Goal: Book appointment/travel/reservation

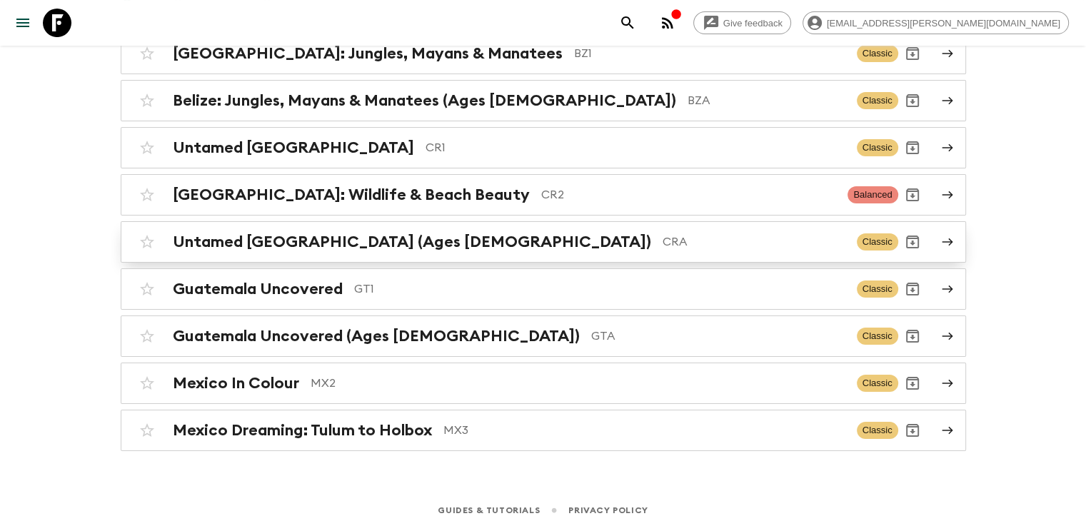
scroll to position [183, 0]
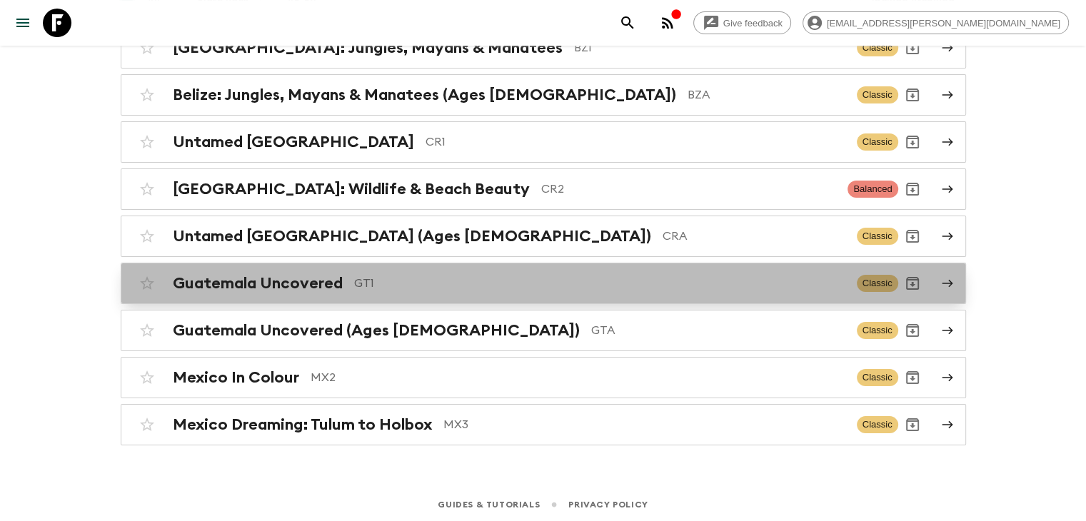
click at [341, 279] on div "Guatemala Uncovered GT1" at bounding box center [509, 283] width 673 height 19
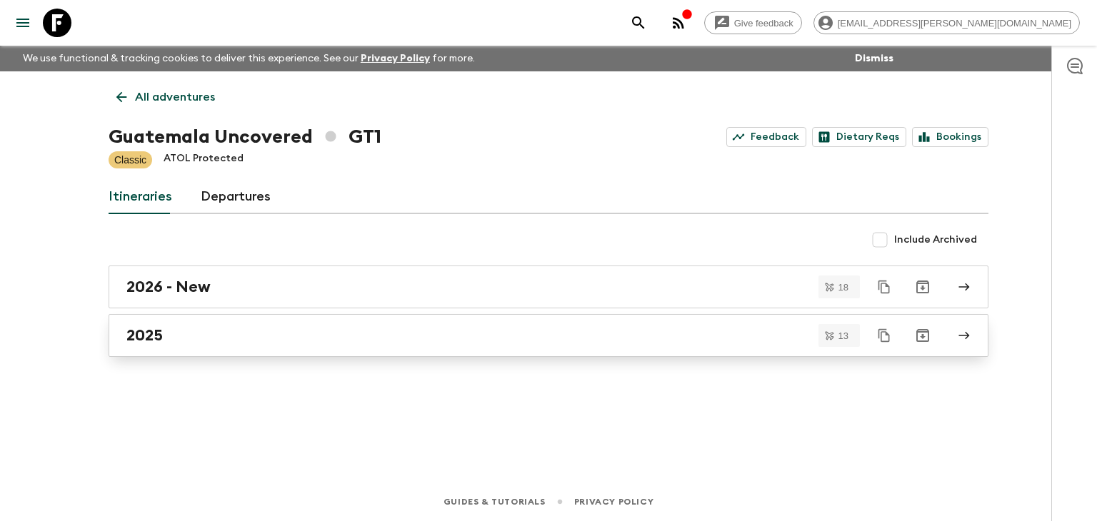
click at [203, 329] on div "2025" at bounding box center [534, 335] width 817 height 19
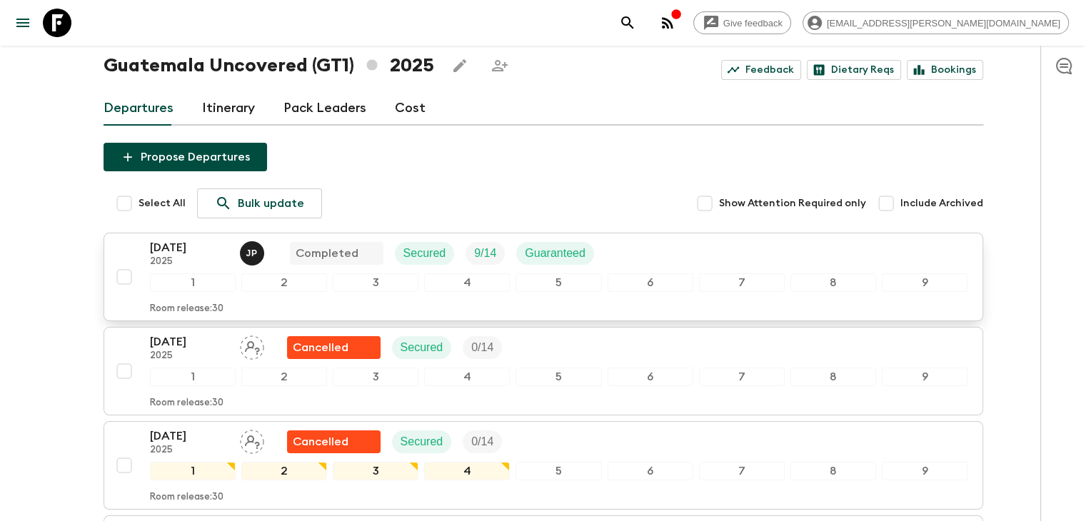
scroll to position [214, 0]
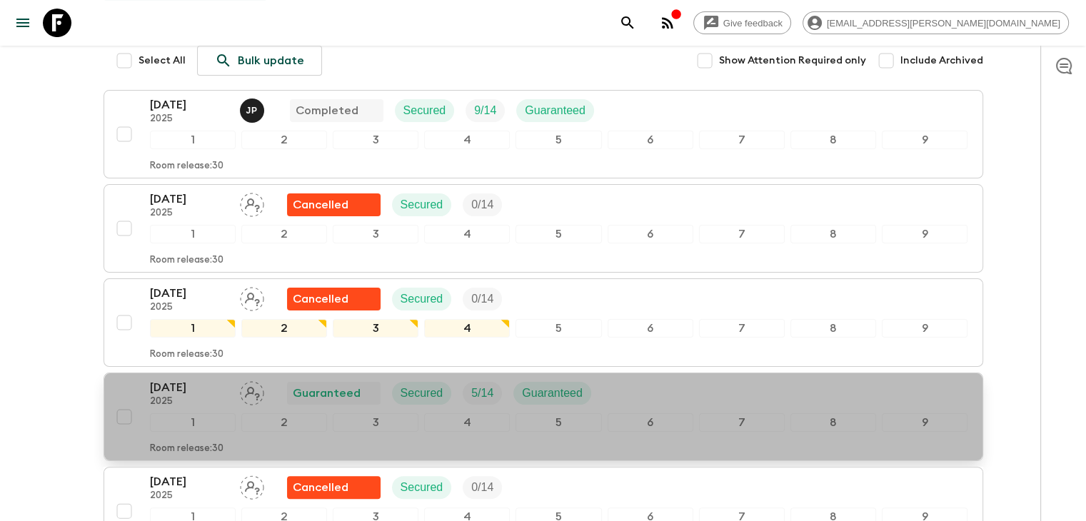
click at [174, 384] on p "[DATE]" at bounding box center [189, 387] width 79 height 17
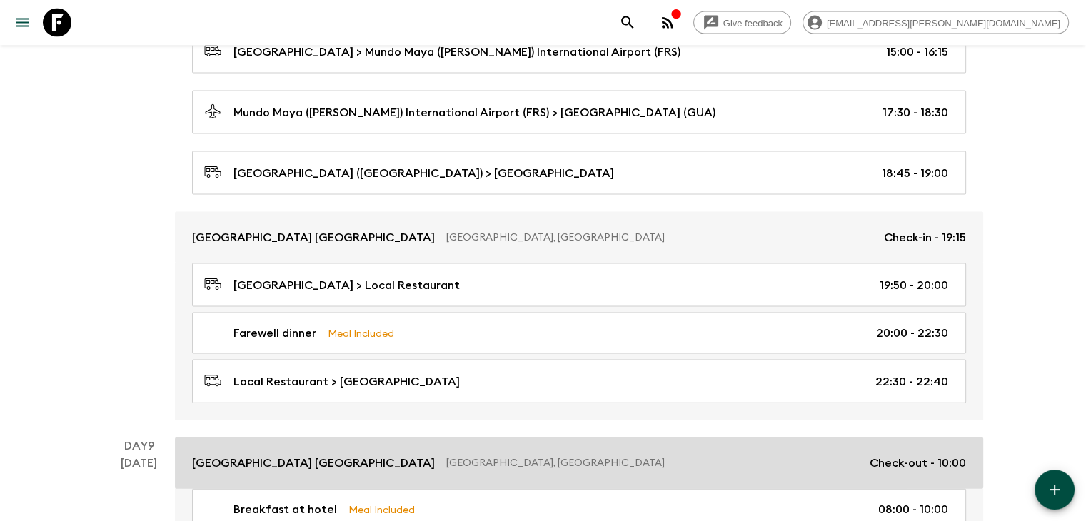
scroll to position [3125, 0]
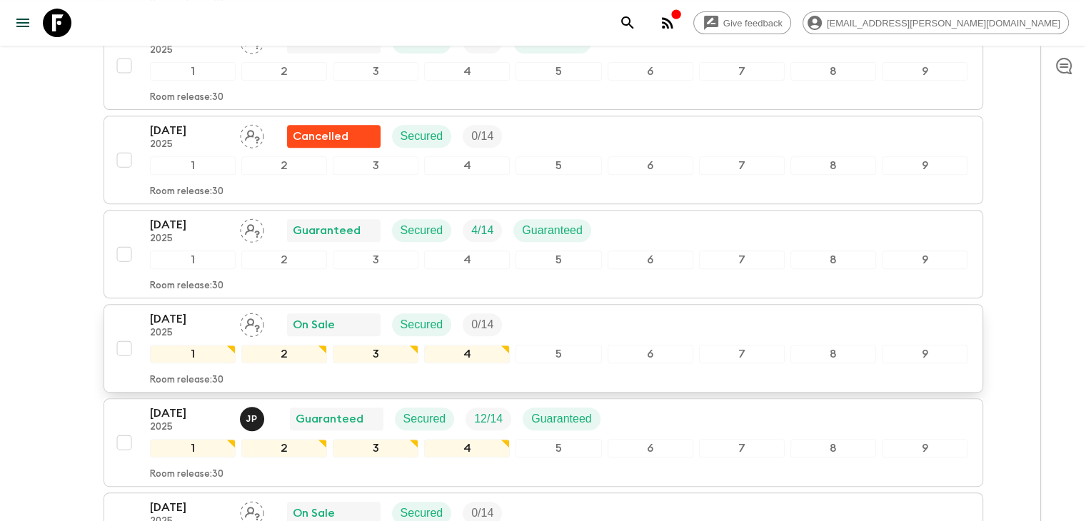
scroll to position [571, 0]
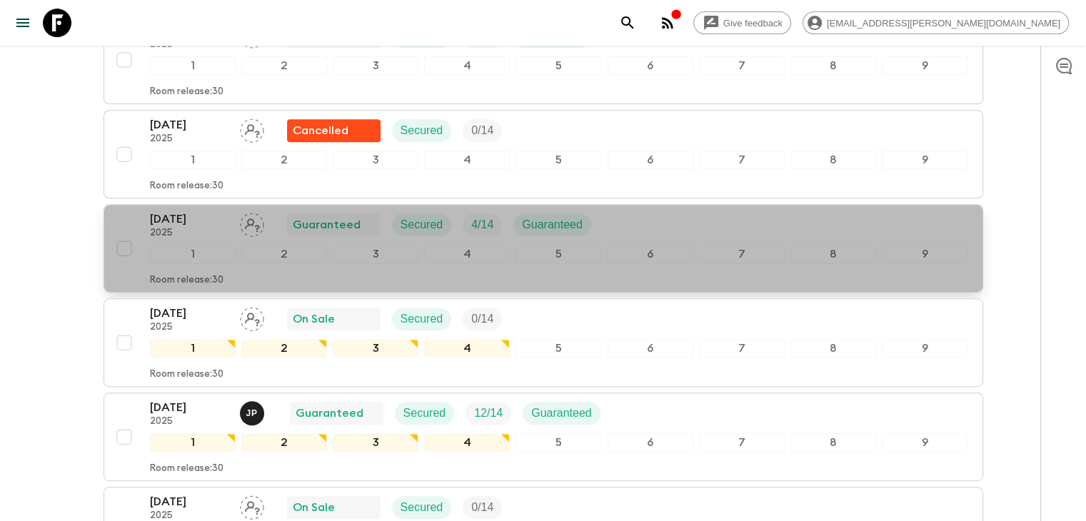
click at [177, 215] on p "[DATE]" at bounding box center [189, 219] width 79 height 17
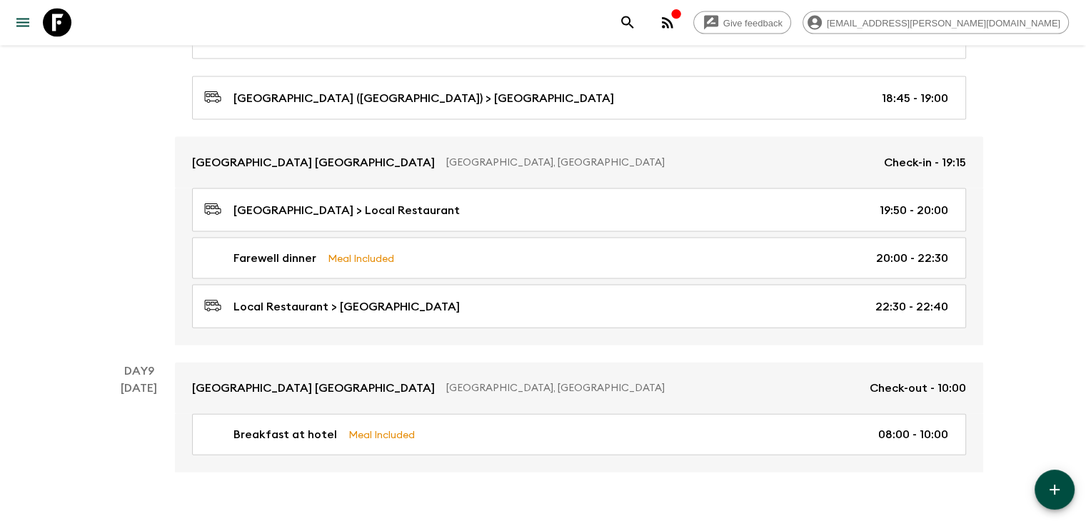
scroll to position [3125, 0]
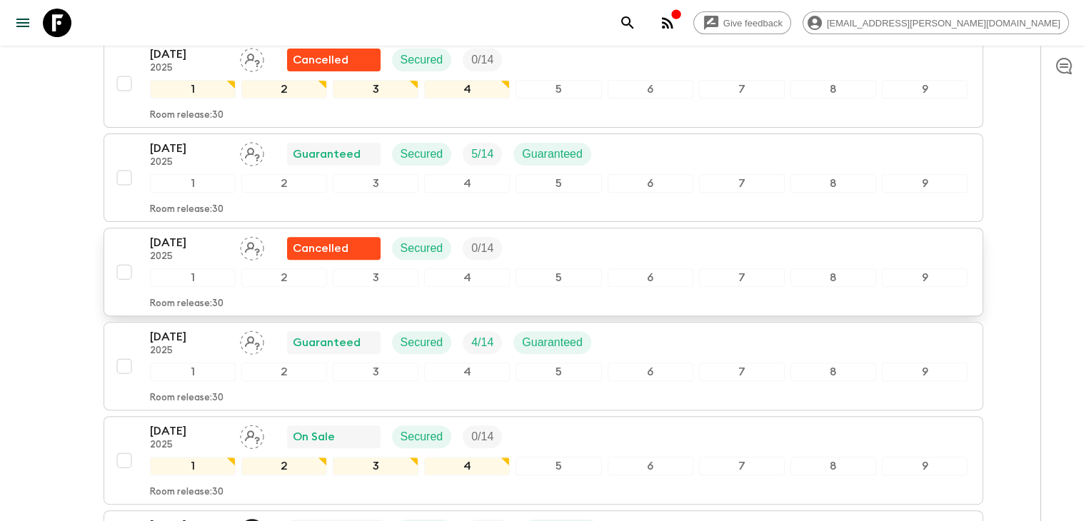
scroll to position [429, 0]
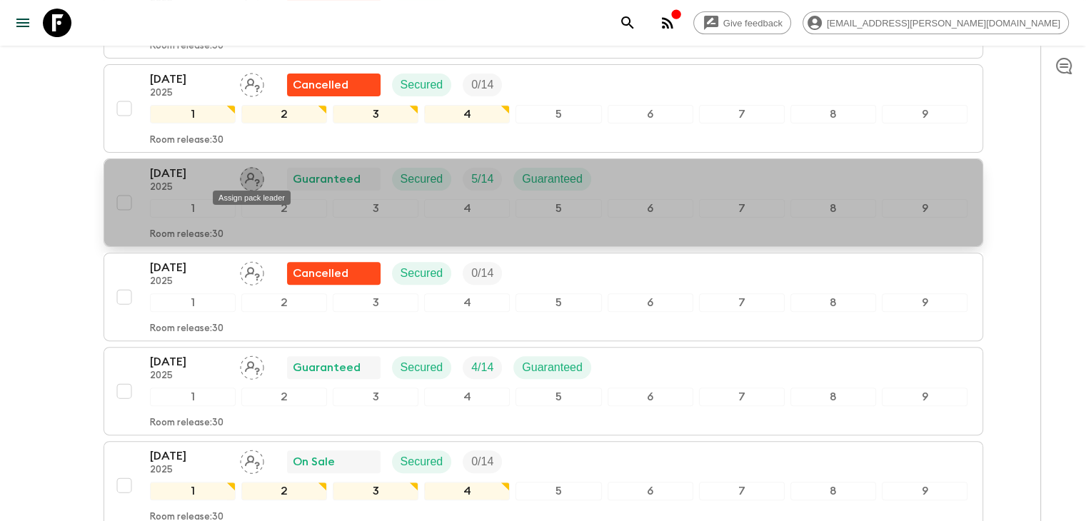
click at [258, 174] on icon "Assign pack leader" at bounding box center [252, 179] width 24 height 24
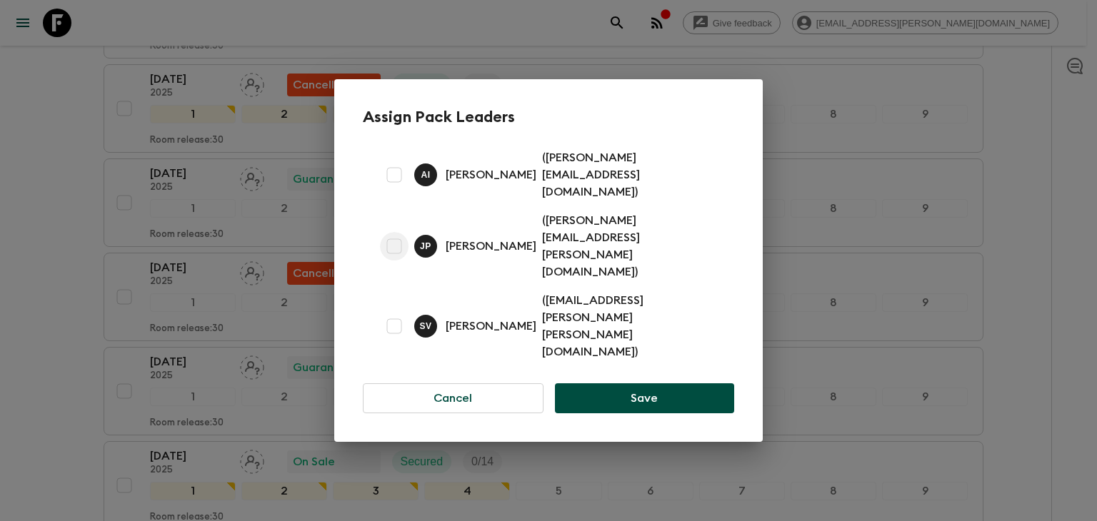
click at [391, 256] on input "checkbox" at bounding box center [394, 246] width 29 height 29
checkbox input "true"
click at [641, 384] on button "Save" at bounding box center [644, 399] width 179 height 30
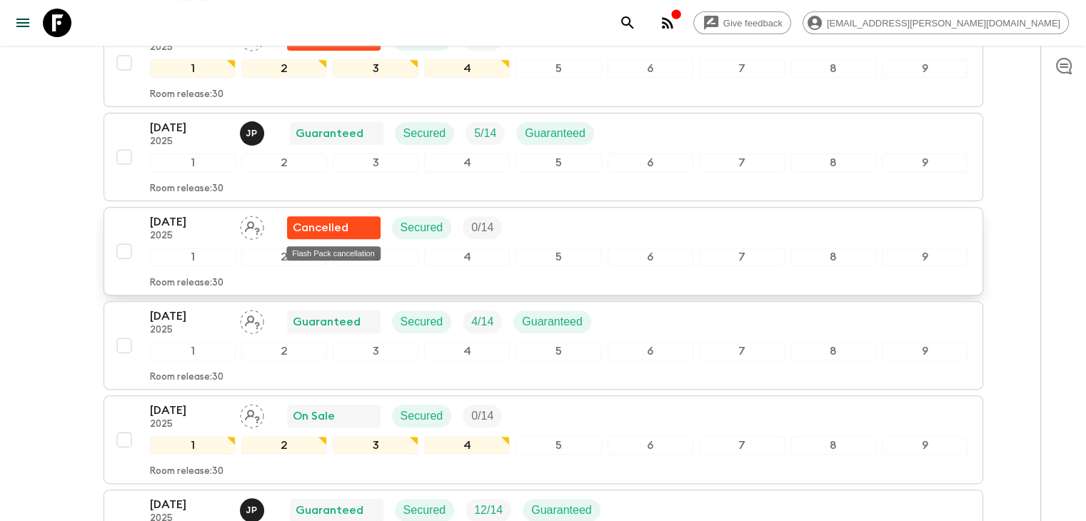
scroll to position [500, 0]
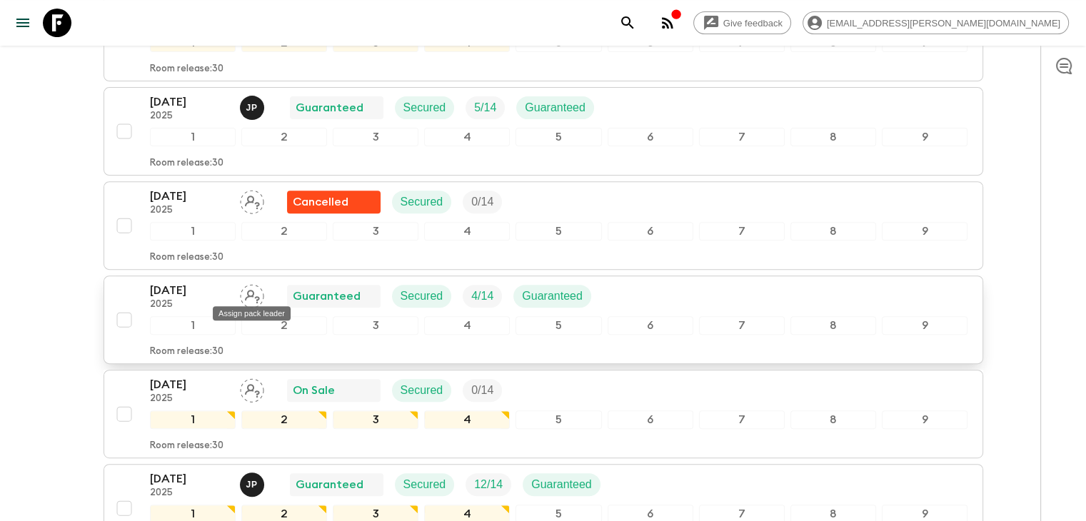
click at [251, 291] on icon "Assign pack leader" at bounding box center [252, 296] width 24 height 24
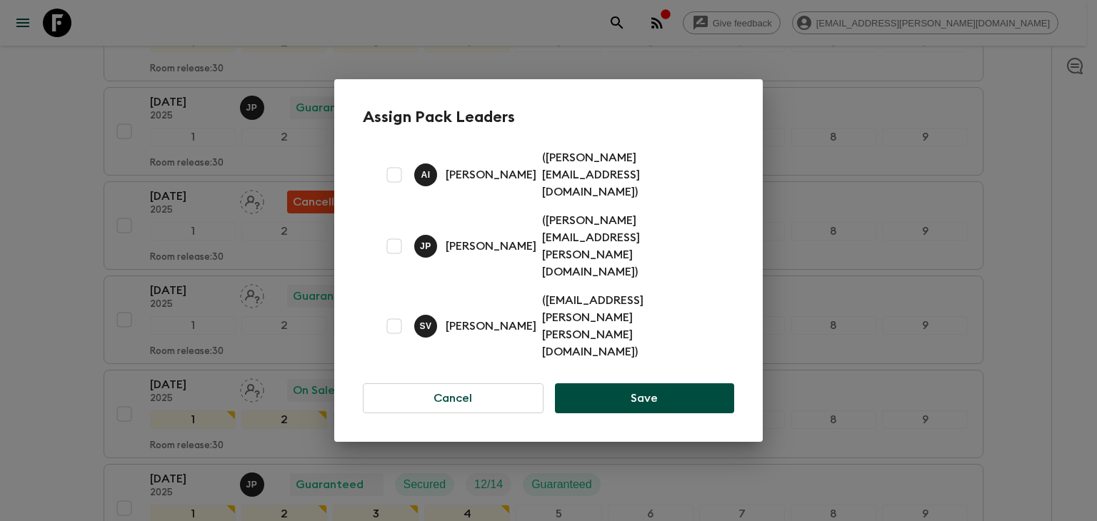
click at [391, 312] on input "checkbox" at bounding box center [394, 326] width 29 height 29
checkbox input "true"
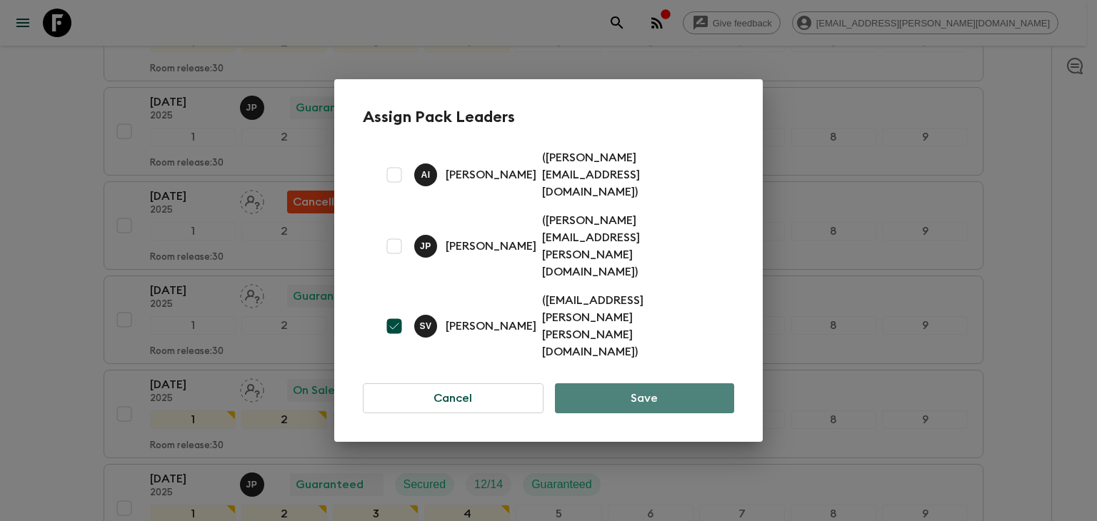
click at [640, 384] on button "Save" at bounding box center [644, 399] width 179 height 30
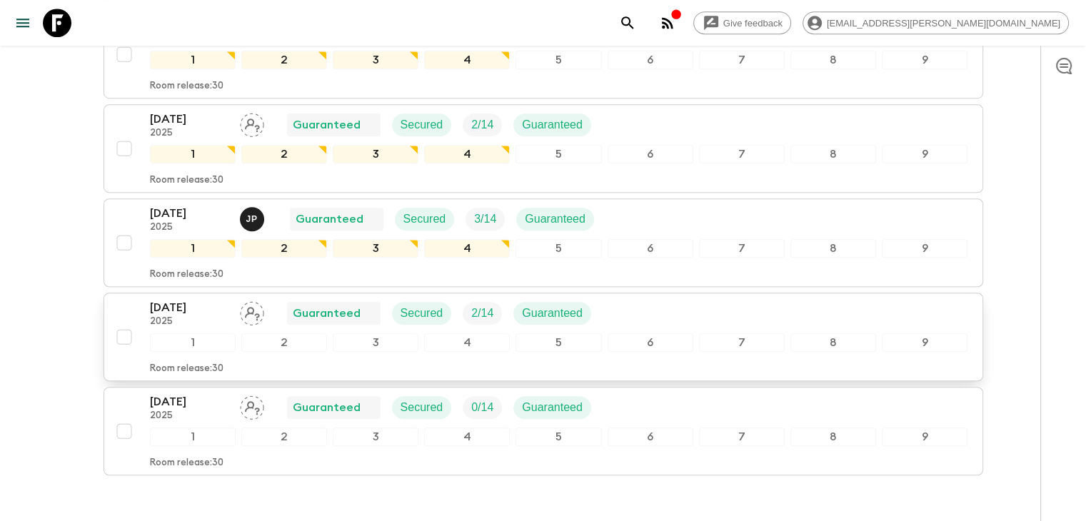
scroll to position [1126, 0]
